Goal: Transaction & Acquisition: Obtain resource

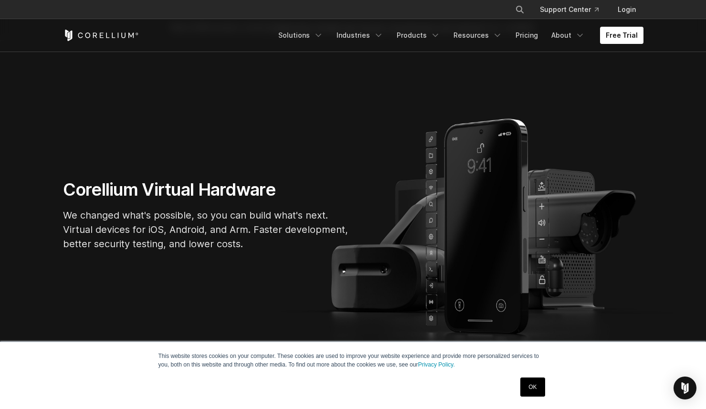
scroll to position [39, 0]
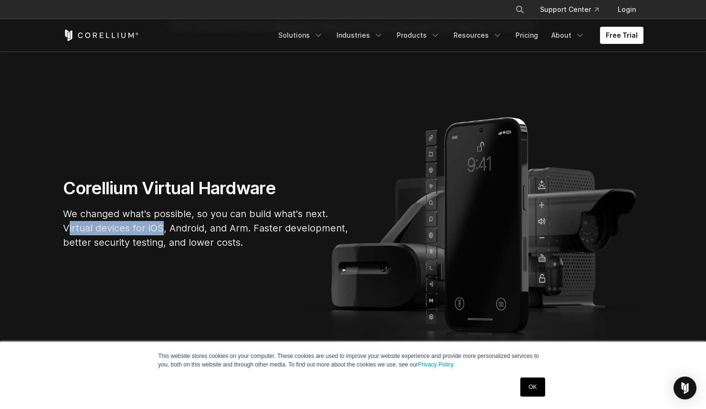
drag, startPoint x: 69, startPoint y: 231, endPoint x: 160, endPoint y: 231, distance: 91.7
click at [161, 231] on p "We changed what's possible, so you can build what's next. Virtual devices for i…" at bounding box center [206, 228] width 287 height 43
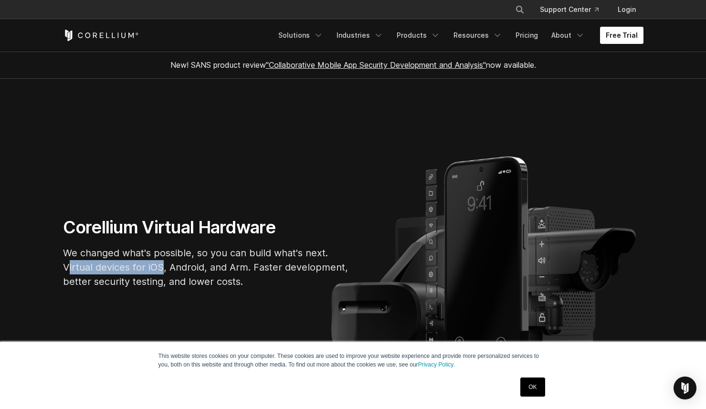
click at [617, 38] on link "Free Trial" at bounding box center [621, 35] width 43 height 17
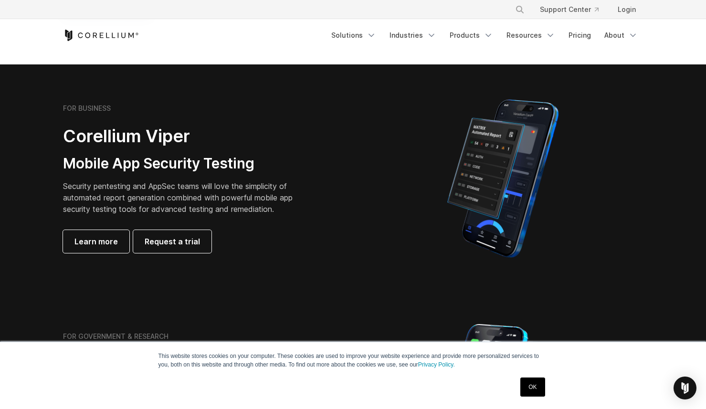
scroll to position [186, 0]
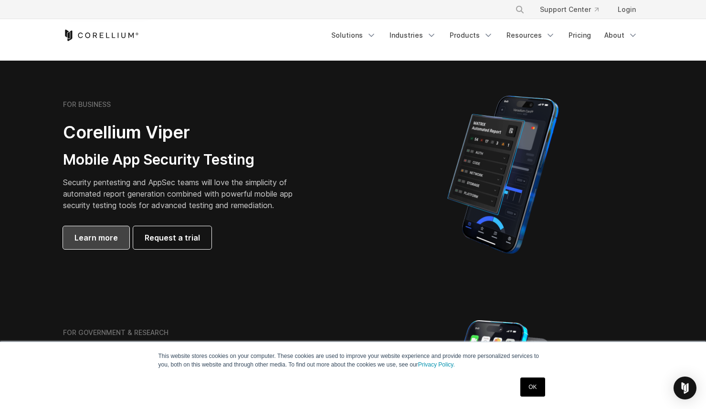
click at [103, 238] on span "Learn more" at bounding box center [95, 237] width 43 height 11
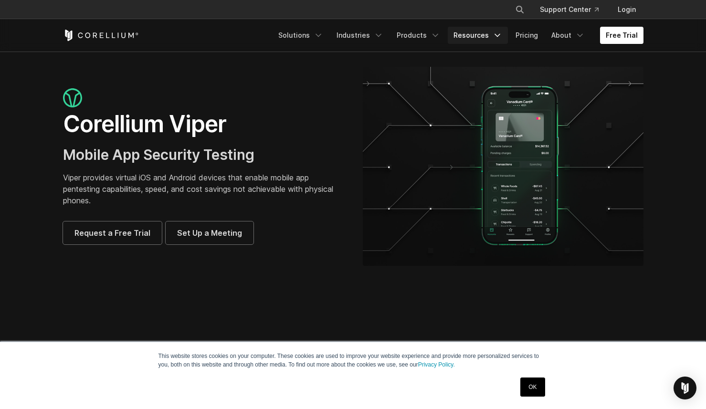
click at [479, 40] on link "Resources" at bounding box center [478, 35] width 60 height 17
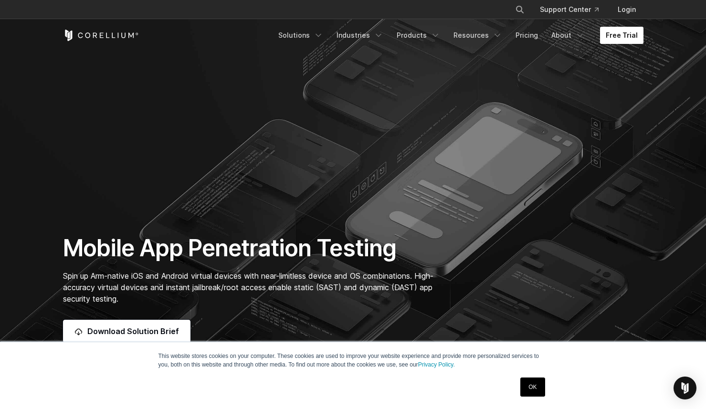
click at [620, 39] on link "Free Trial" at bounding box center [621, 35] width 43 height 17
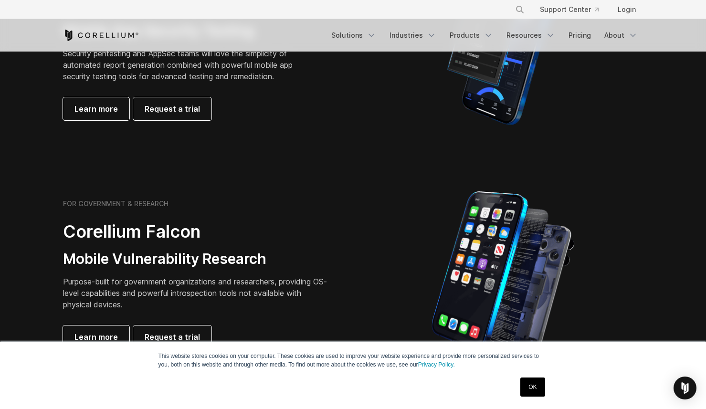
scroll to position [306, 0]
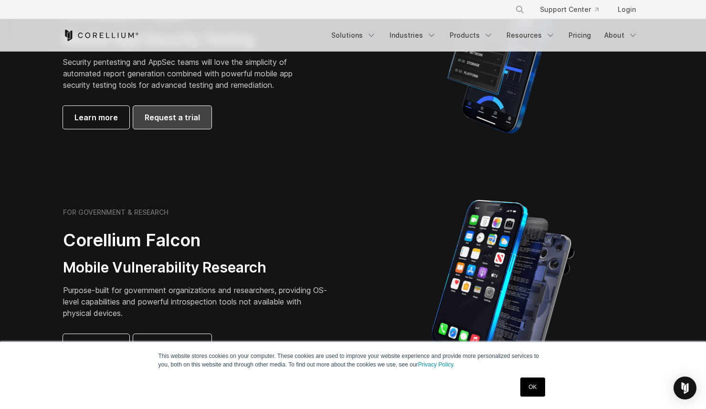
click at [191, 117] on span "Request a trial" at bounding box center [172, 117] width 55 height 11
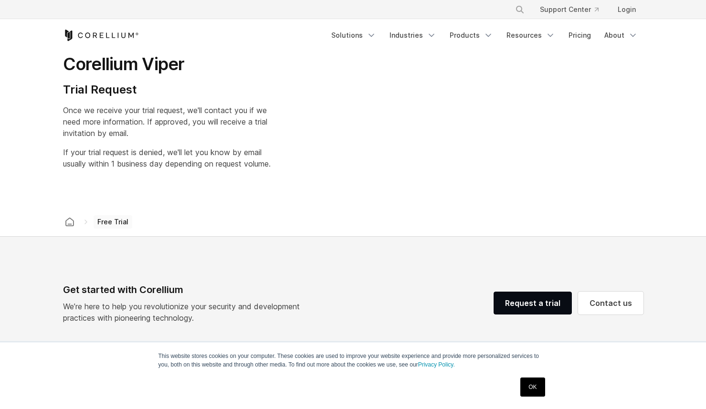
select select "**"
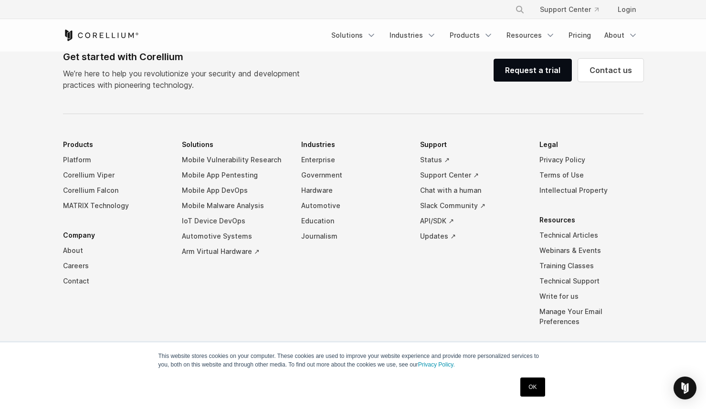
scroll to position [668, 0]
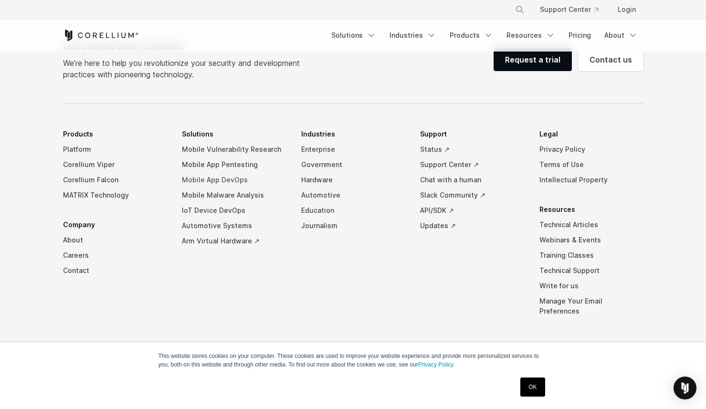
click at [220, 179] on link "Mobile App DevOps" at bounding box center [234, 179] width 104 height 15
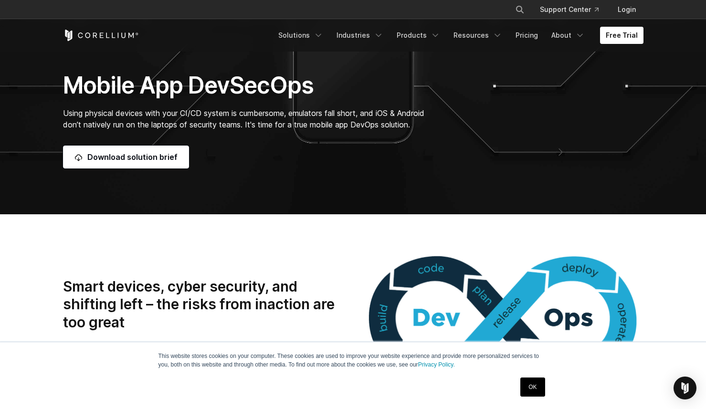
scroll to position [143, 0]
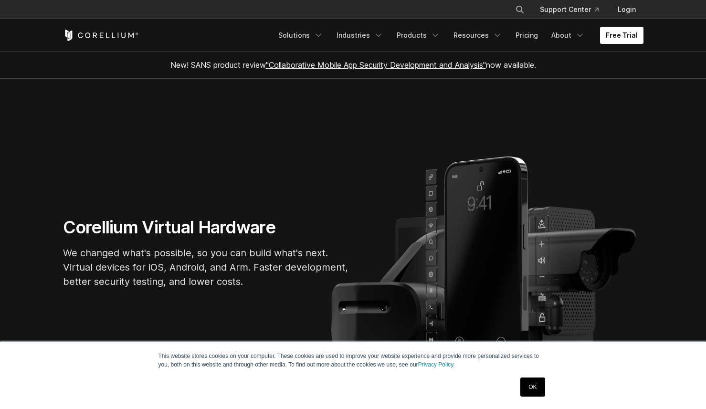
click at [619, 31] on link "Free Trial" at bounding box center [621, 35] width 43 height 17
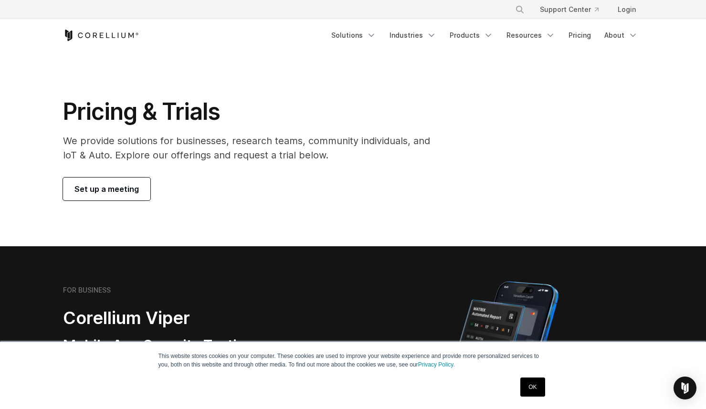
click at [143, 190] on link "Set up a meeting" at bounding box center [106, 189] width 87 height 23
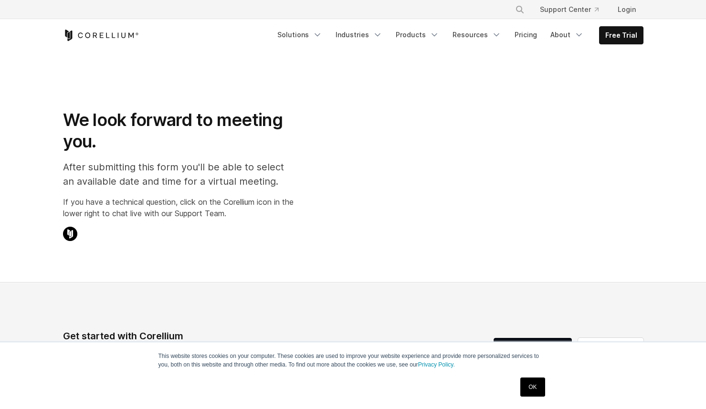
select select "**"
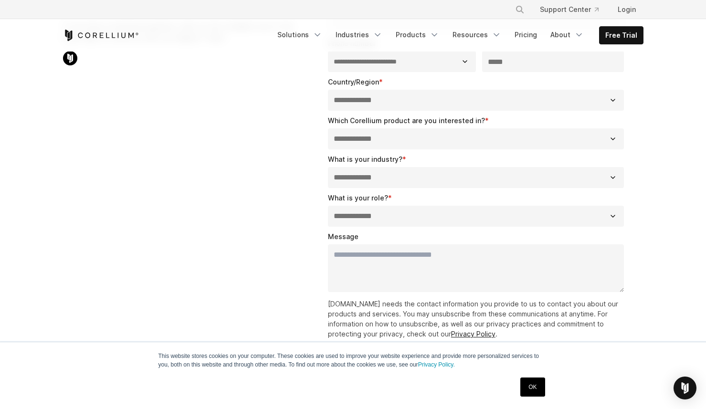
scroll to position [134, 0]
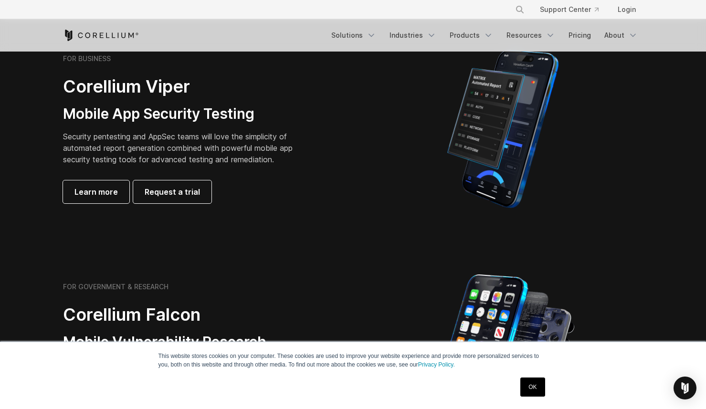
scroll to position [215, 0]
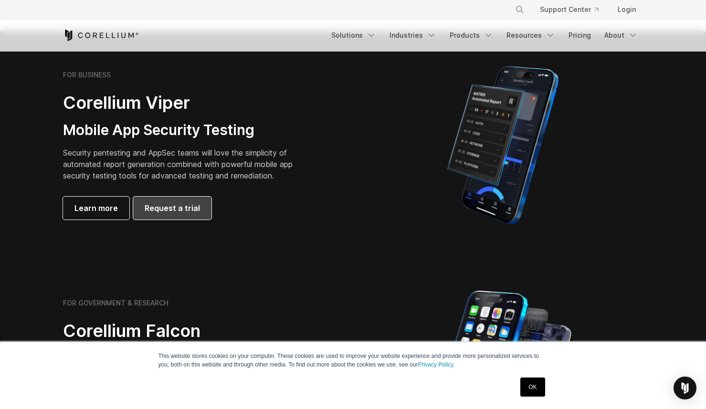
click at [149, 213] on span "Request a trial" at bounding box center [172, 207] width 55 height 11
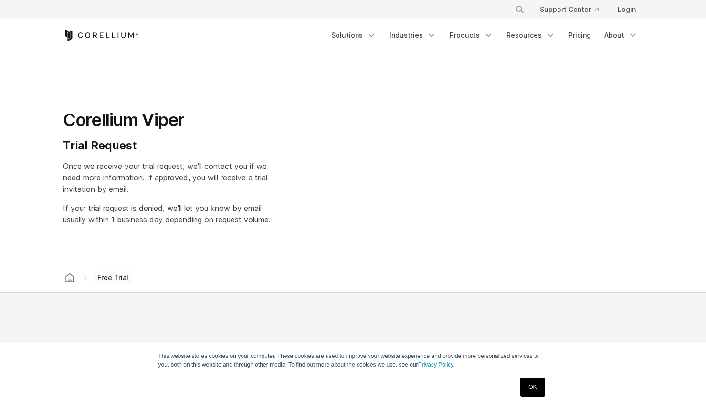
select select "**"
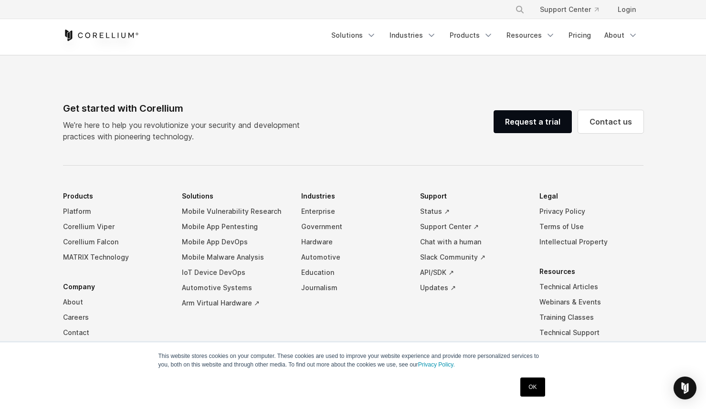
scroll to position [646, 0]
